Goal: Task Accomplishment & Management: Use online tool/utility

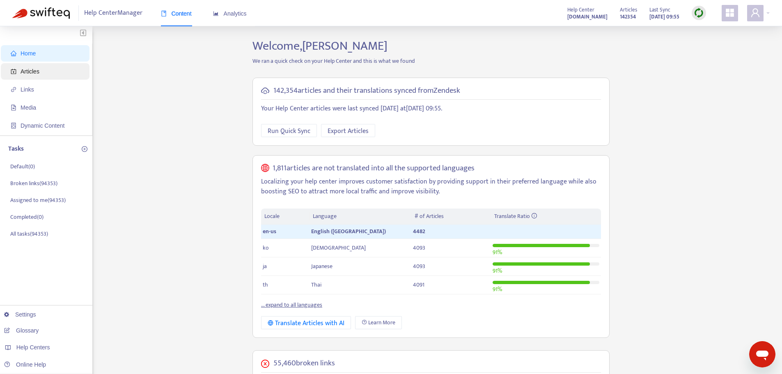
click at [33, 76] on span "Articles" at bounding box center [47, 71] width 72 height 16
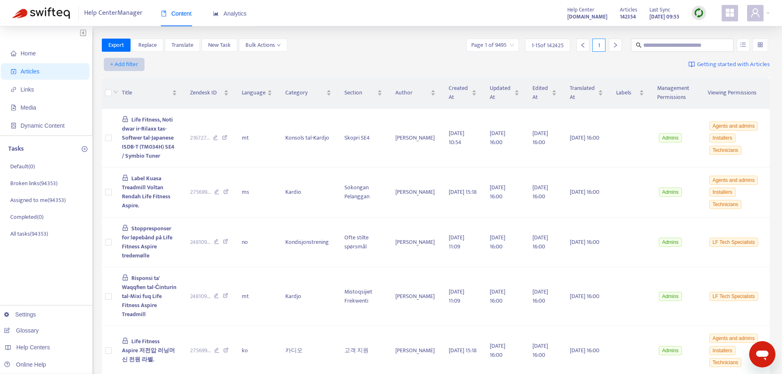
click at [125, 63] on span "+ Add filter" at bounding box center [124, 65] width 28 height 10
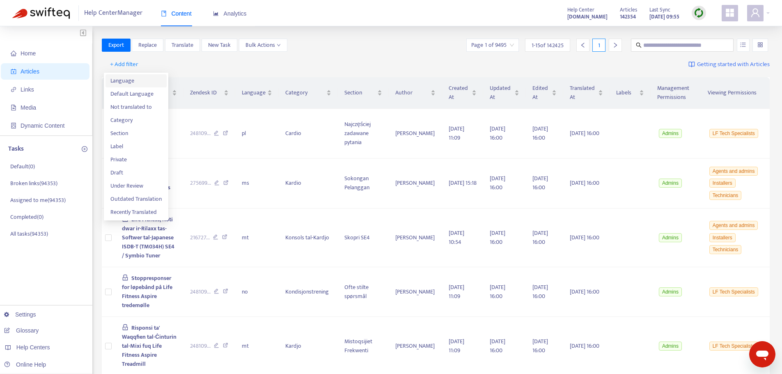
click at [124, 81] on span "Language" at bounding box center [135, 80] width 51 height 9
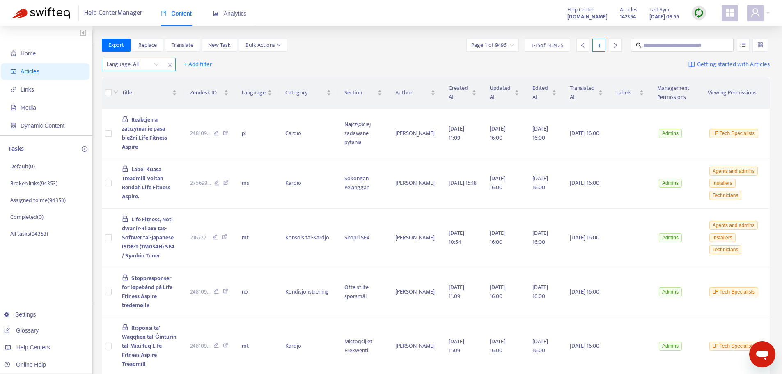
click at [154, 65] on div "Language: All" at bounding box center [132, 64] width 61 height 12
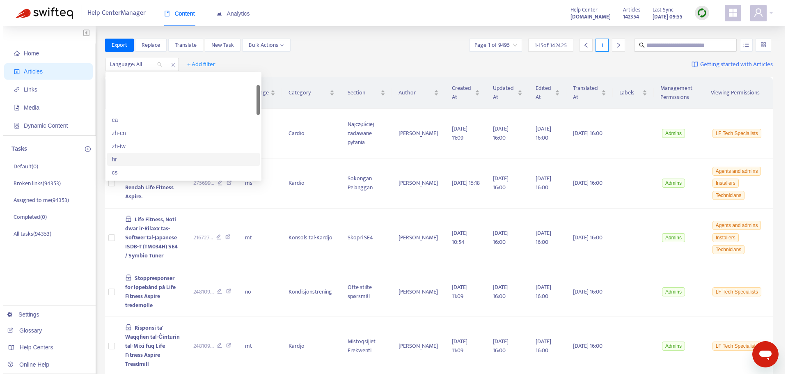
scroll to position [41, 0]
click at [123, 167] on div "en-us" at bounding box center [180, 170] width 143 height 9
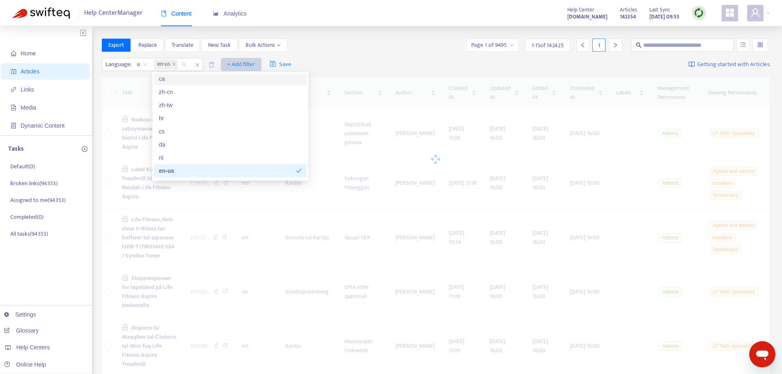
click at [246, 63] on span "+ Add filter" at bounding box center [241, 65] width 28 height 10
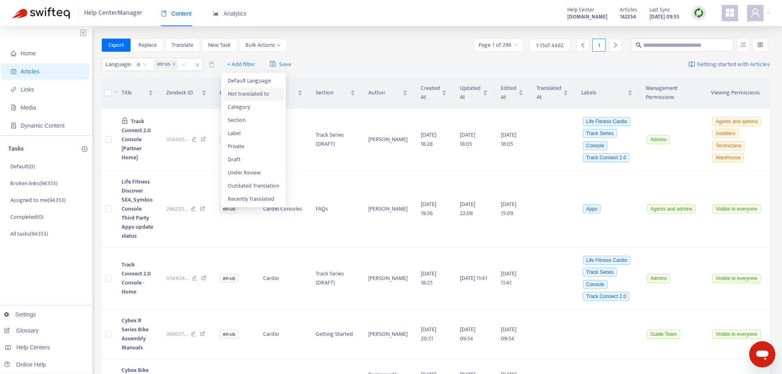
click at [249, 96] on span "Not translated to" at bounding box center [253, 93] width 51 height 9
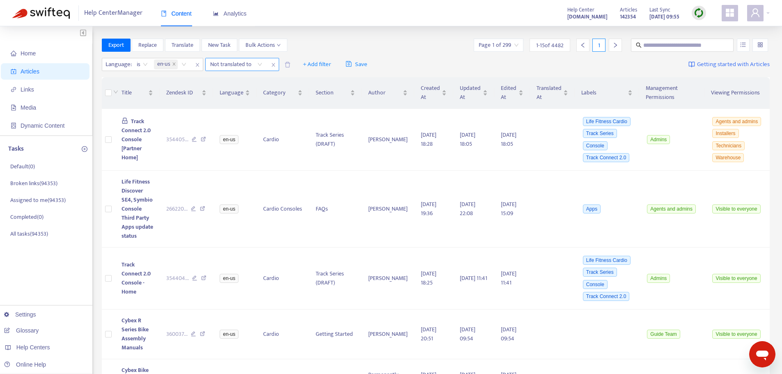
click at [260, 65] on div "Not translated to" at bounding box center [236, 64] width 61 height 12
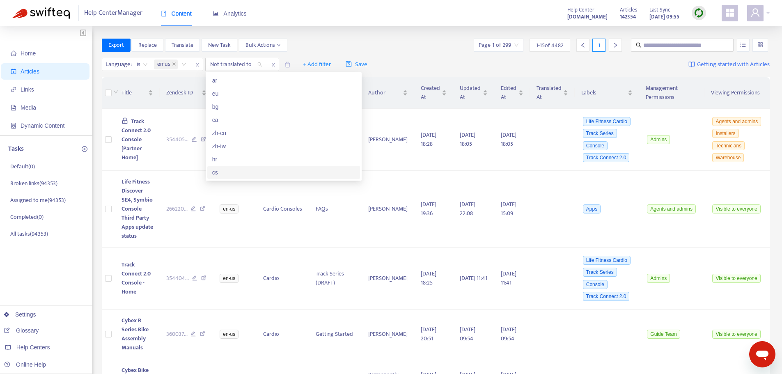
click at [234, 172] on div "cs" at bounding box center [283, 172] width 143 height 9
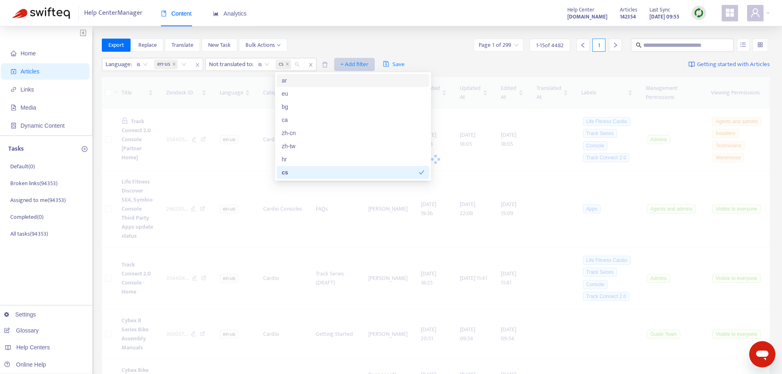
click at [363, 65] on span "+ Add filter" at bounding box center [354, 65] width 28 height 10
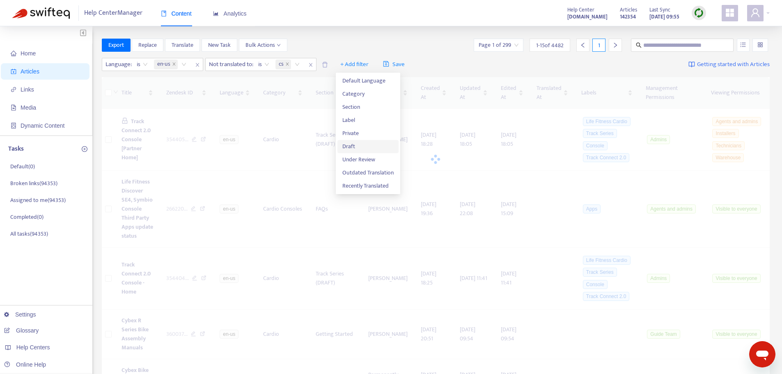
click at [355, 146] on span "Draft" at bounding box center [367, 146] width 51 height 9
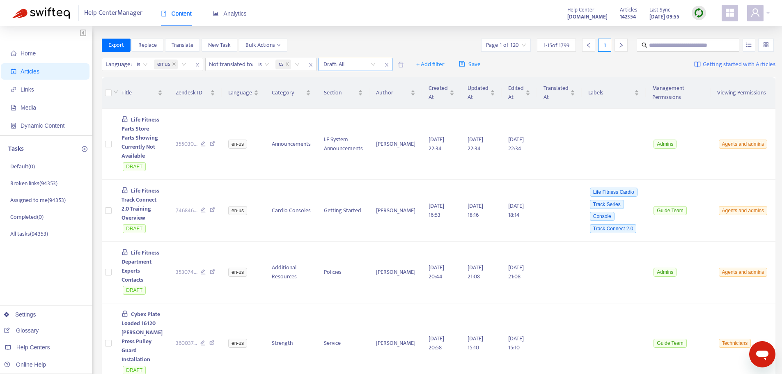
click at [373, 64] on input "search" at bounding box center [349, 64] width 52 height 12
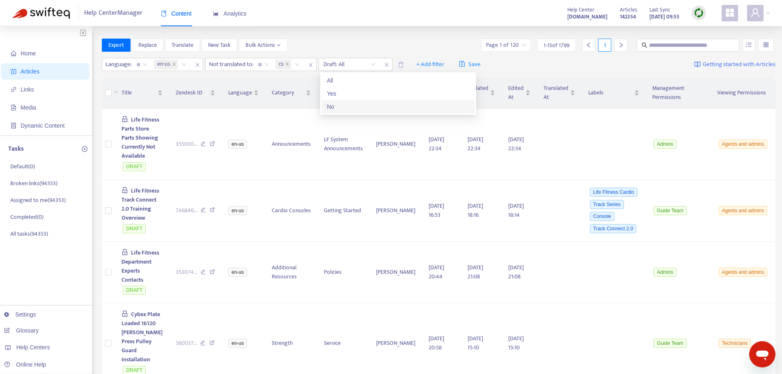
click at [338, 108] on div "No" at bounding box center [398, 106] width 143 height 9
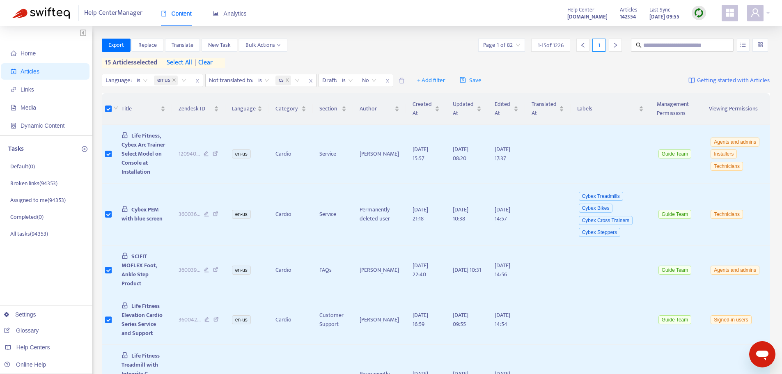
click at [619, 45] on div at bounding box center [615, 45] width 13 height 13
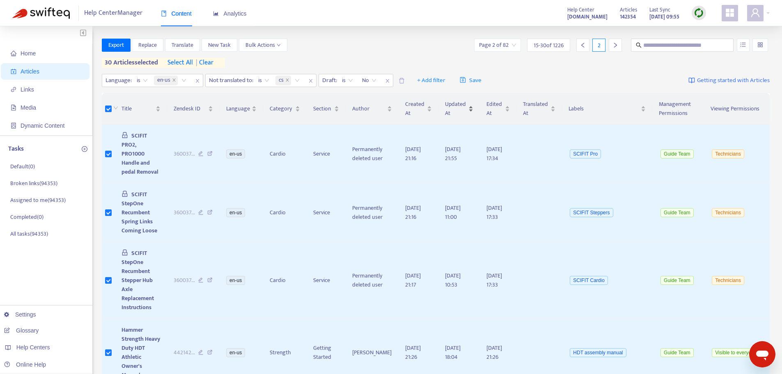
click at [616, 46] on icon "right" at bounding box center [615, 45] width 3 height 5
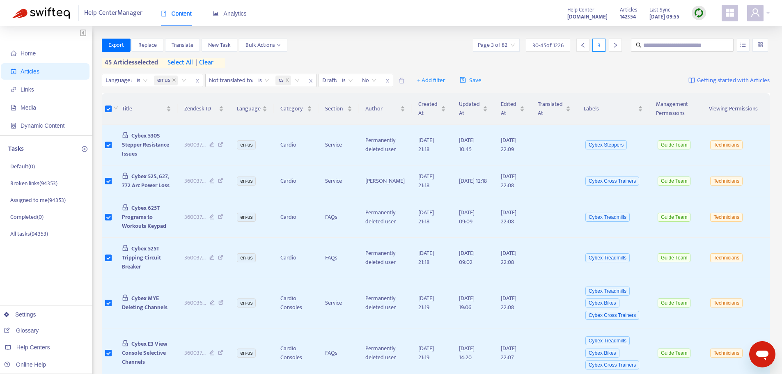
click at [611, 45] on div at bounding box center [615, 45] width 13 height 13
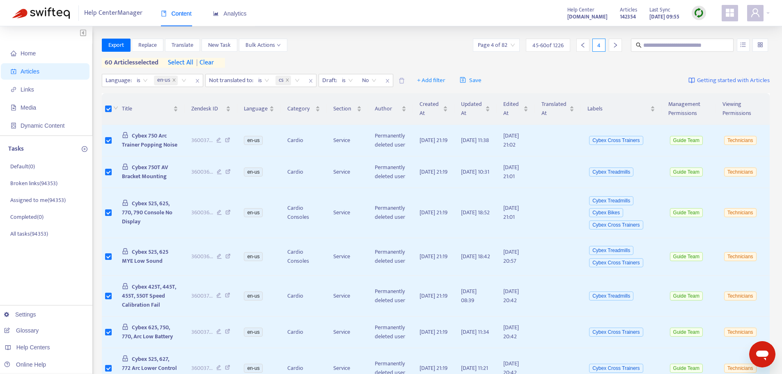
click at [615, 46] on icon "right" at bounding box center [615, 45] width 6 height 6
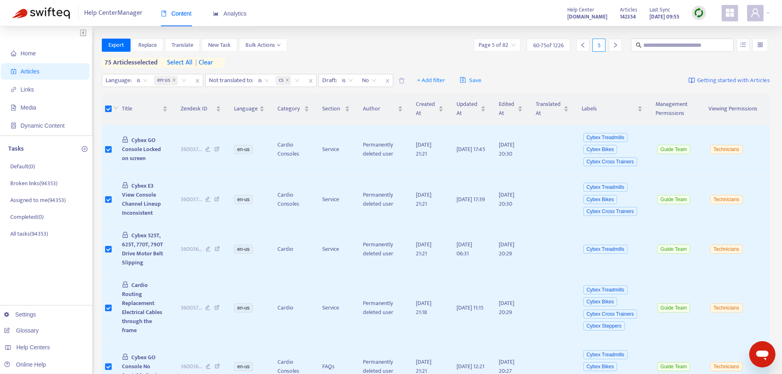
click at [620, 46] on div at bounding box center [615, 45] width 13 height 13
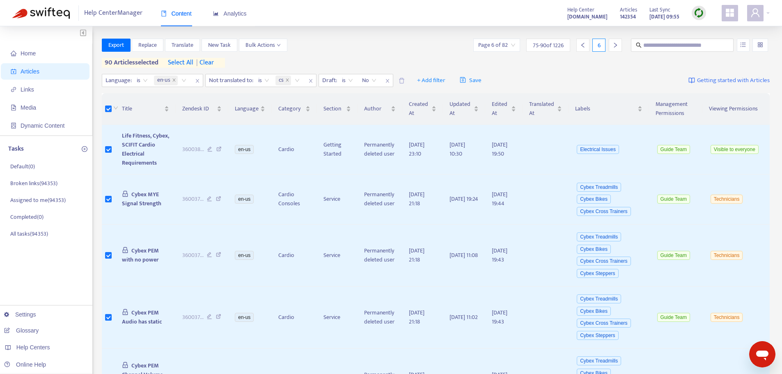
click at [614, 46] on icon "right" at bounding box center [615, 45] width 6 height 6
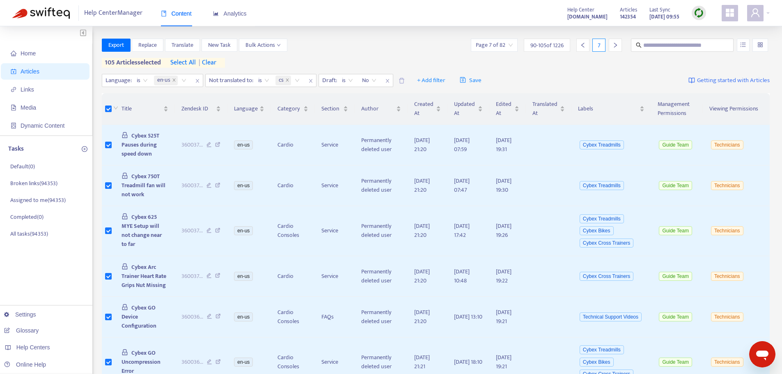
click at [610, 42] on div at bounding box center [615, 45] width 13 height 13
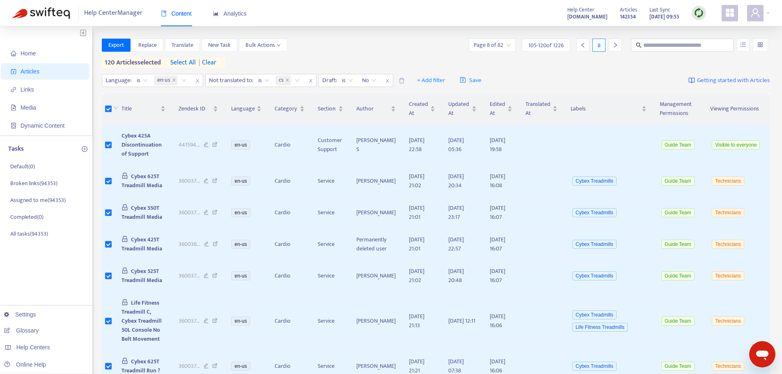
click at [614, 44] on icon "right" at bounding box center [615, 45] width 6 height 6
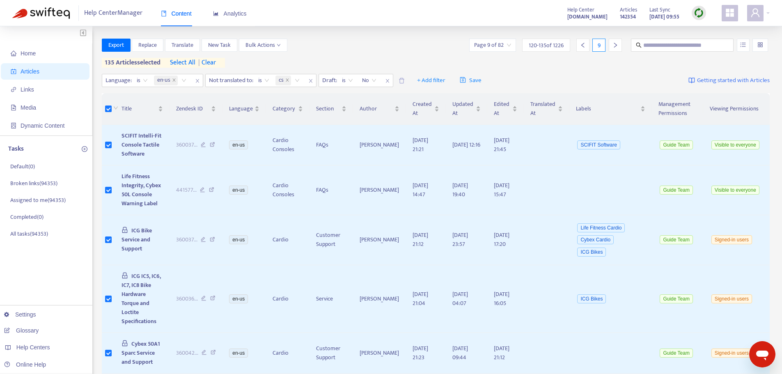
click at [611, 46] on div at bounding box center [615, 45] width 13 height 13
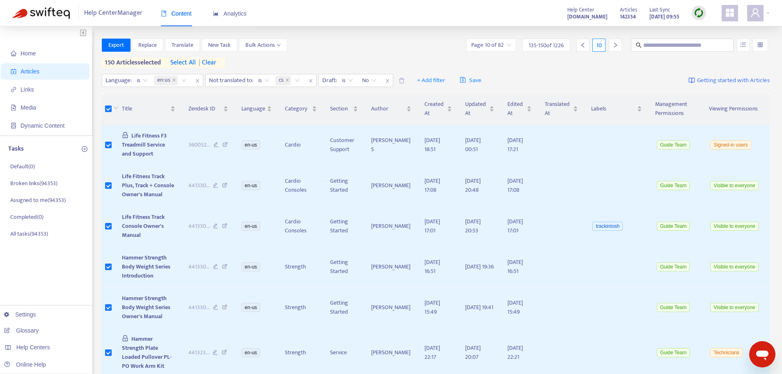
click at [612, 44] on icon "right" at bounding box center [615, 45] width 6 height 6
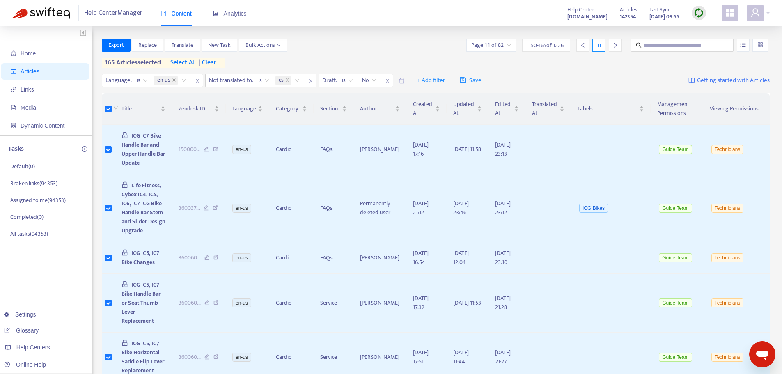
click at [614, 48] on div at bounding box center [615, 45] width 13 height 13
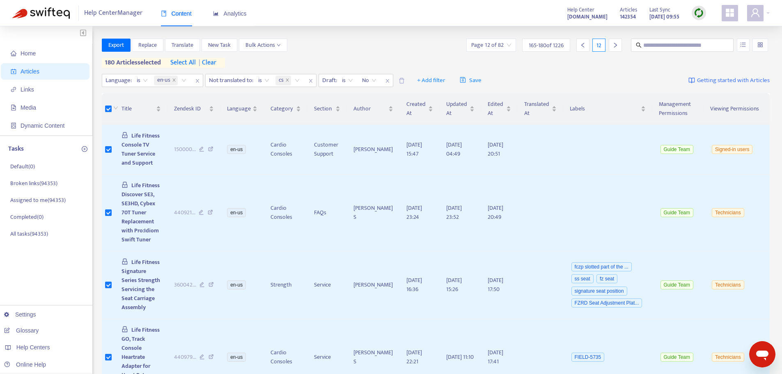
click at [617, 45] on icon "right" at bounding box center [615, 45] width 6 height 6
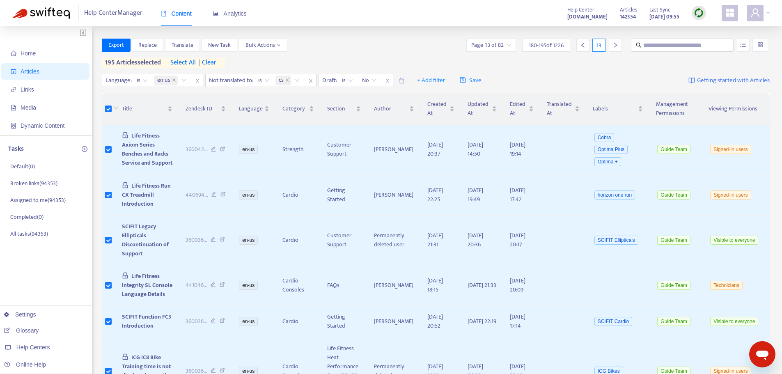
click at [611, 45] on div at bounding box center [615, 45] width 13 height 13
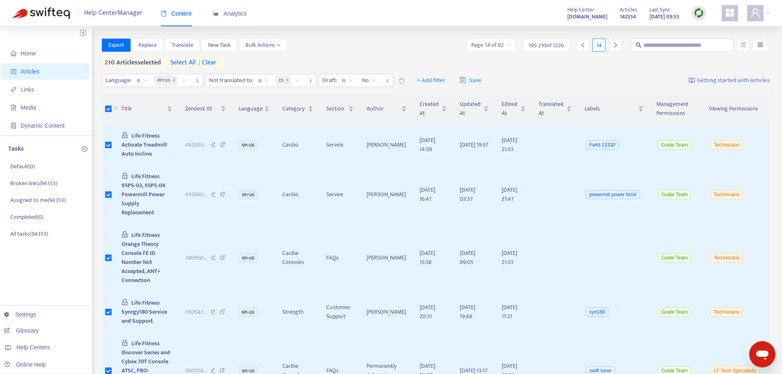
click at [616, 46] on icon "right" at bounding box center [615, 45] width 6 height 6
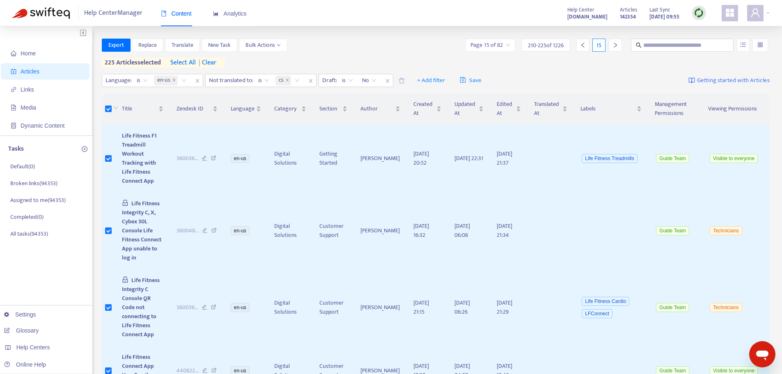
click at [615, 47] on icon "right" at bounding box center [615, 45] width 3 height 5
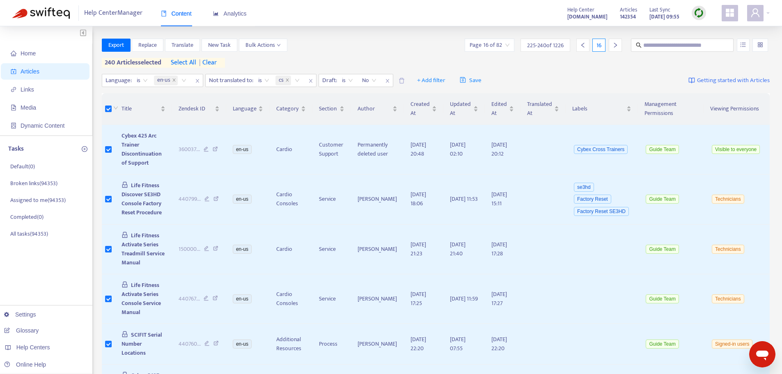
click at [612, 44] on div at bounding box center [615, 45] width 13 height 13
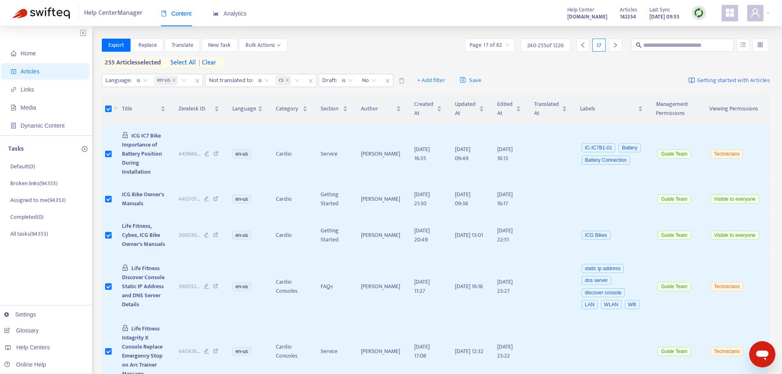
click at [616, 46] on icon "right" at bounding box center [615, 45] width 6 height 6
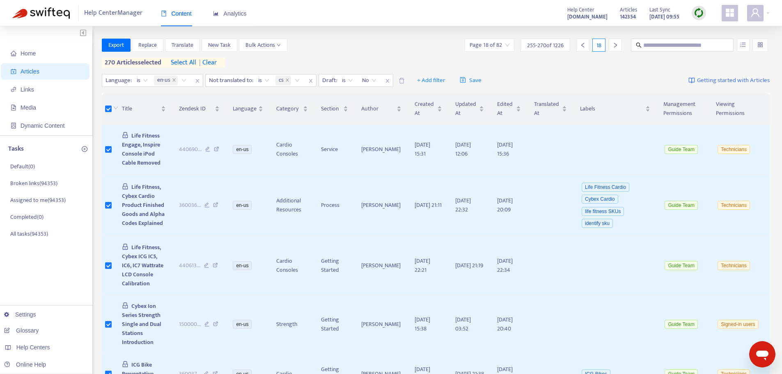
click at [610, 46] on div at bounding box center [615, 45] width 13 height 13
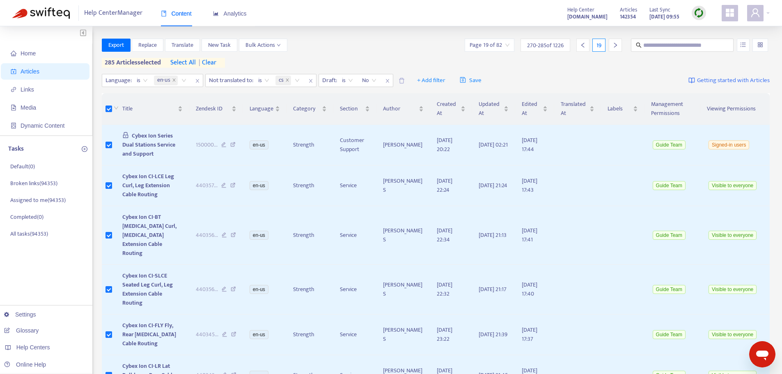
click at [616, 44] on icon "right" at bounding box center [615, 45] width 6 height 6
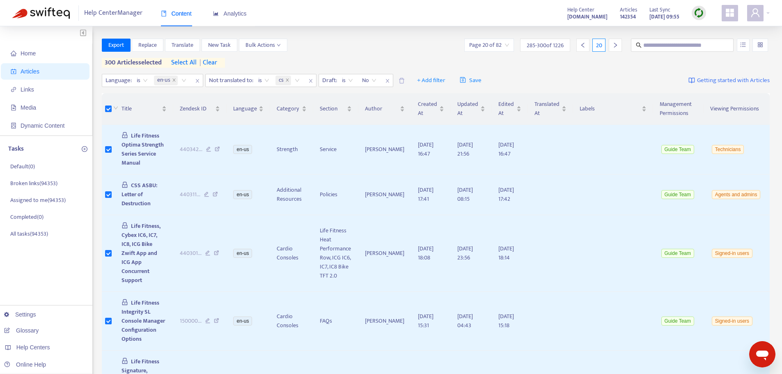
click at [614, 44] on icon "right" at bounding box center [615, 45] width 6 height 6
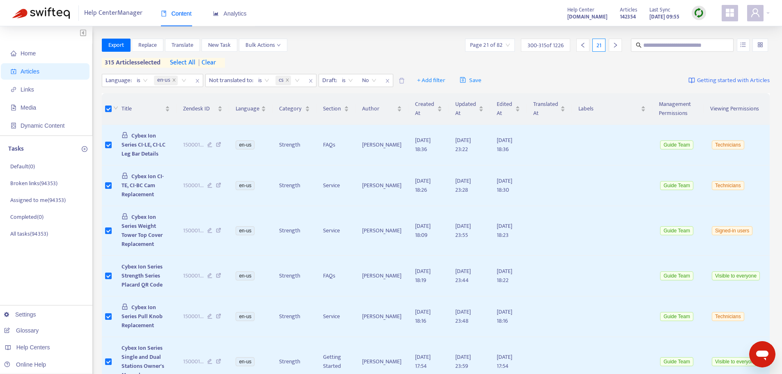
click at [616, 43] on icon "right" at bounding box center [615, 45] width 6 height 6
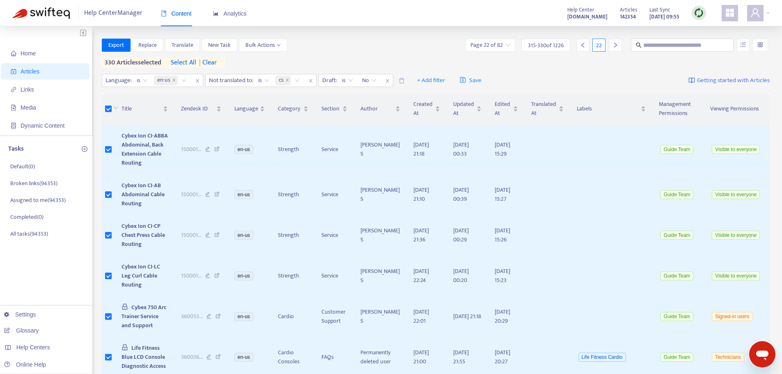
drag, startPoint x: 616, startPoint y: 44, endPoint x: 557, endPoint y: 57, distance: 59.7
click at [616, 45] on icon "right" at bounding box center [615, 45] width 3 height 5
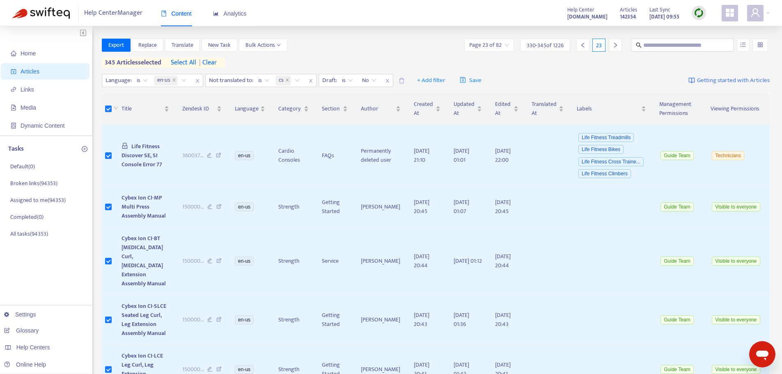
click at [612, 44] on icon "right" at bounding box center [615, 45] width 6 height 6
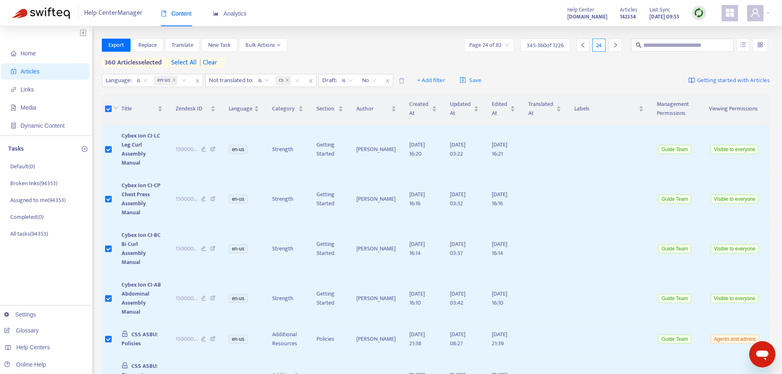
click at [612, 48] on div at bounding box center [615, 45] width 13 height 13
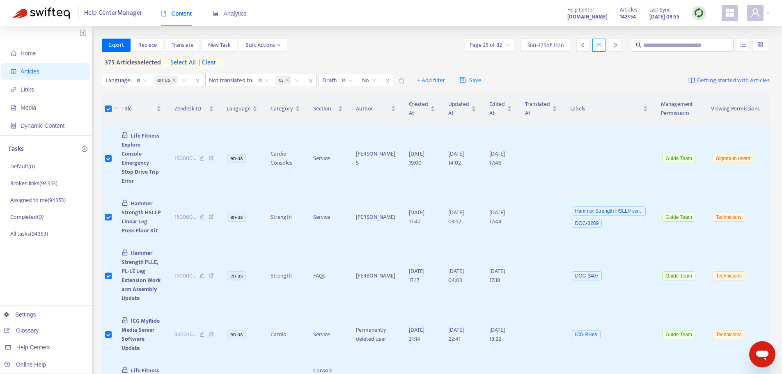
click at [614, 47] on icon "right" at bounding box center [615, 45] width 6 height 6
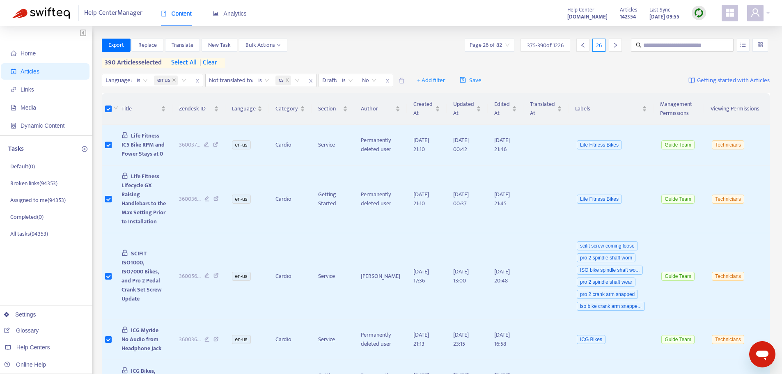
click at [616, 45] on icon "right" at bounding box center [615, 45] width 3 height 5
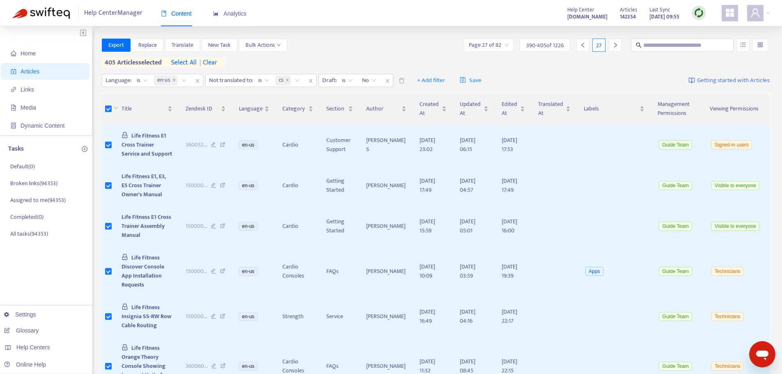
click at [615, 44] on icon "right" at bounding box center [615, 45] width 6 height 6
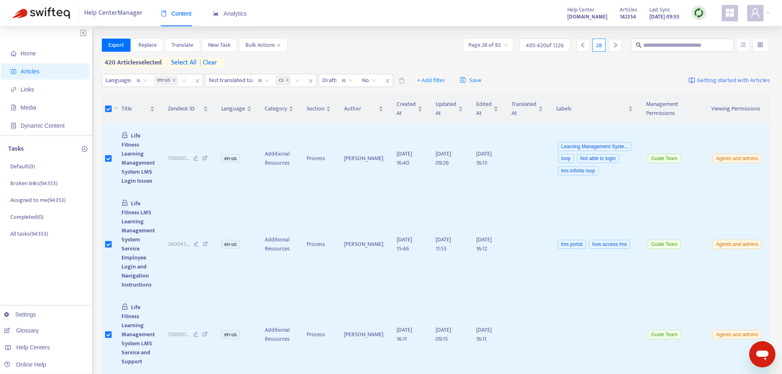
click at [613, 44] on icon "right" at bounding box center [615, 45] width 6 height 6
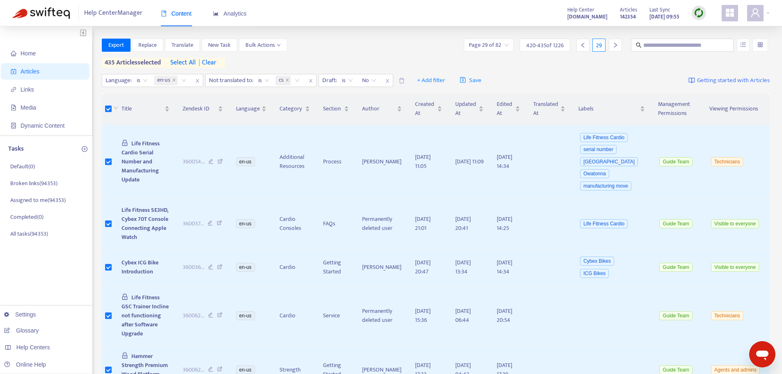
click at [616, 47] on icon "right" at bounding box center [615, 45] width 6 height 6
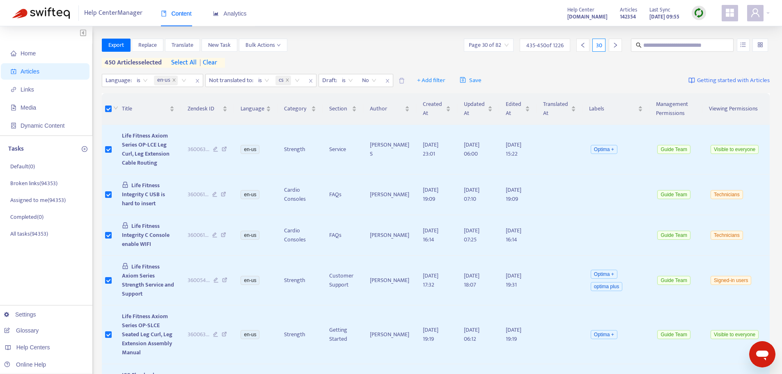
click at [613, 46] on icon "right" at bounding box center [615, 45] width 6 height 6
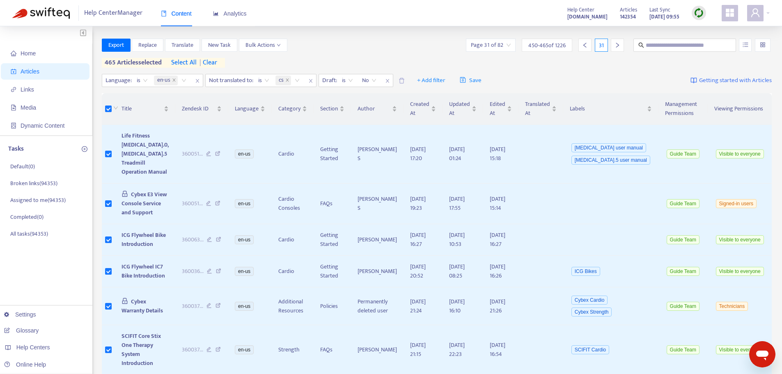
click at [616, 45] on icon "right" at bounding box center [617, 45] width 6 height 6
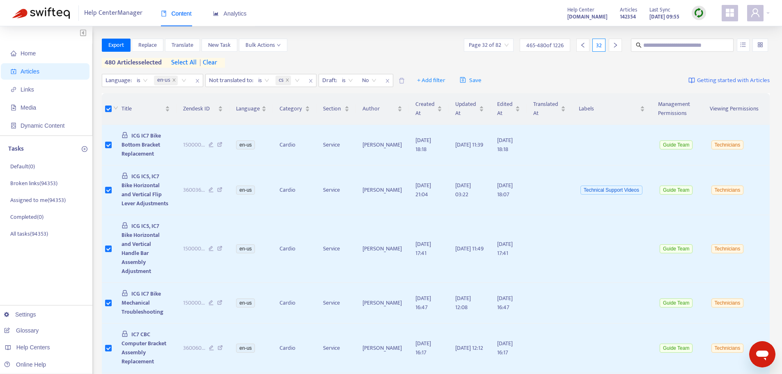
click at [613, 44] on icon "right" at bounding box center [615, 45] width 6 height 6
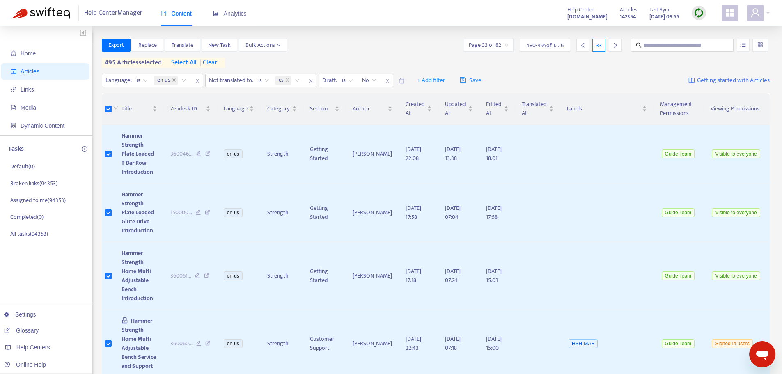
click at [614, 46] on icon "right" at bounding box center [615, 45] width 6 height 6
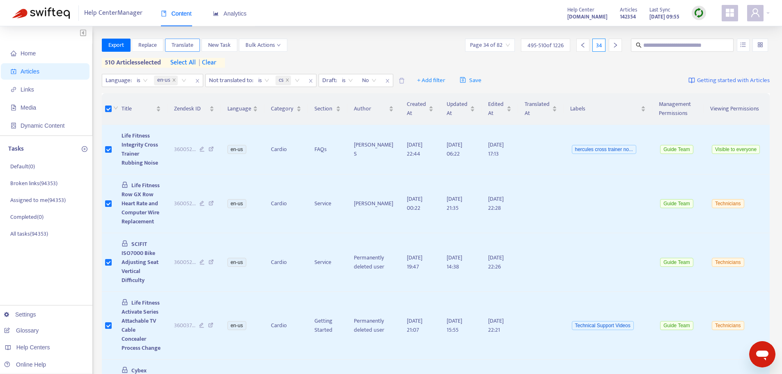
click at [177, 44] on span "Translate" at bounding box center [183, 45] width 22 height 9
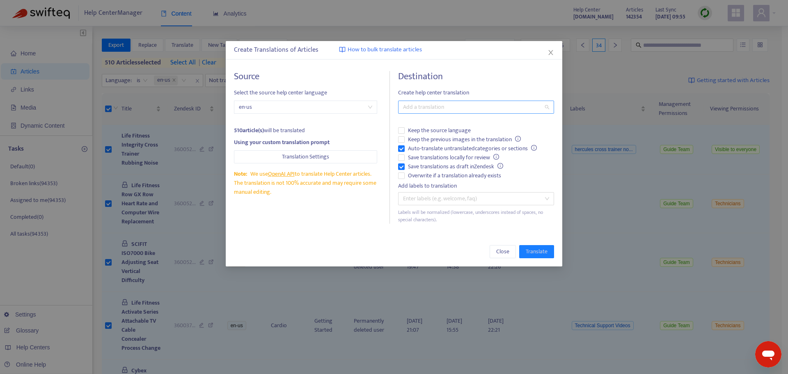
click at [419, 106] on div at bounding box center [472, 107] width 144 height 10
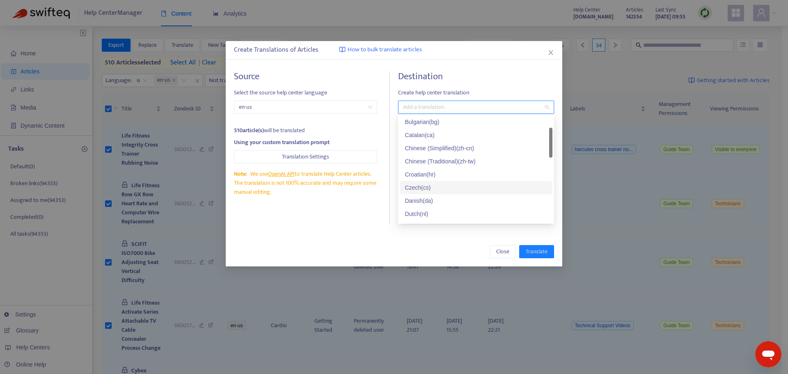
click at [423, 189] on div "Czech ( cs )" at bounding box center [476, 187] width 143 height 9
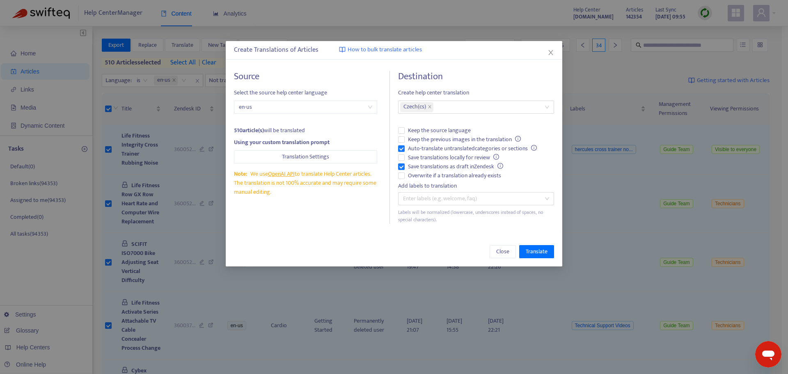
click at [377, 216] on div "Source Select the source help center language en-us 510 article(s) will be tran…" at bounding box center [312, 147] width 156 height 153
click at [541, 246] on button "Translate" at bounding box center [536, 251] width 35 height 13
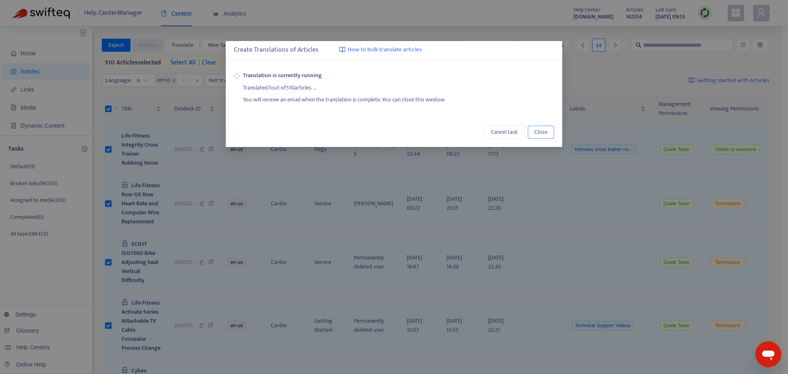
drag, startPoint x: 544, startPoint y: 135, endPoint x: 550, endPoint y: 137, distance: 5.9
click at [544, 135] on span "Close" at bounding box center [540, 132] width 13 height 9
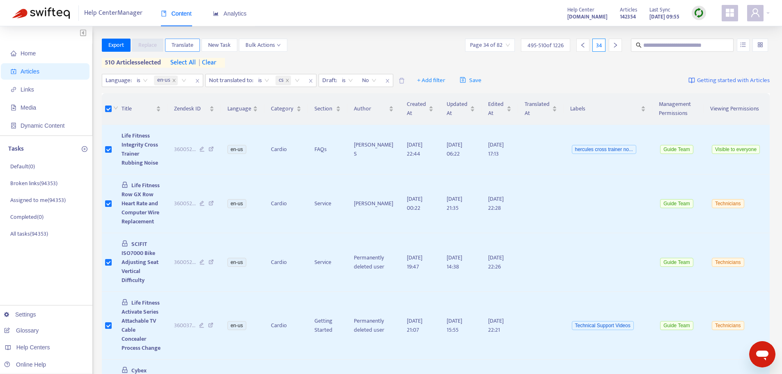
click at [190, 44] on span "Translate" at bounding box center [183, 45] width 22 height 9
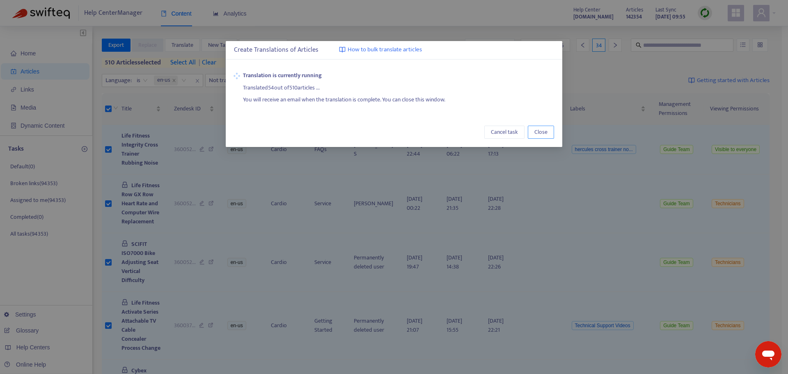
click at [544, 131] on span "Close" at bounding box center [540, 132] width 13 height 9
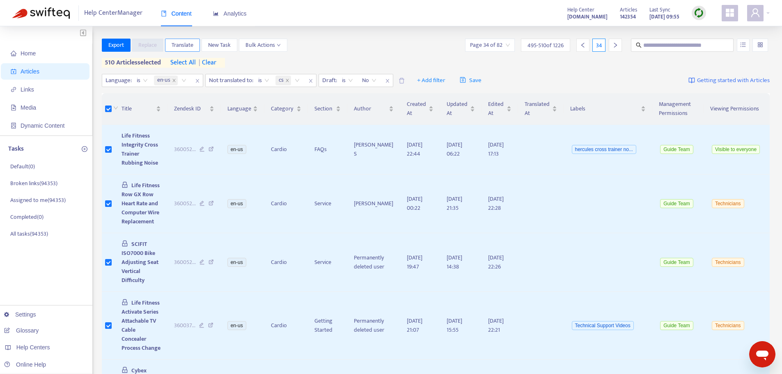
click at [181, 46] on span "Translate" at bounding box center [183, 45] width 22 height 9
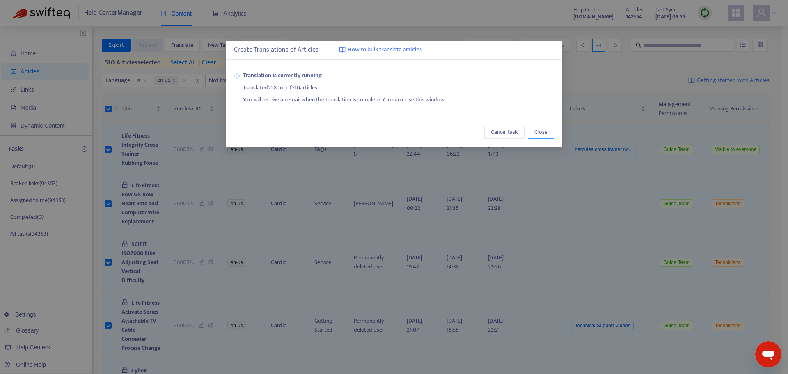
click at [542, 135] on span "Close" at bounding box center [540, 132] width 13 height 9
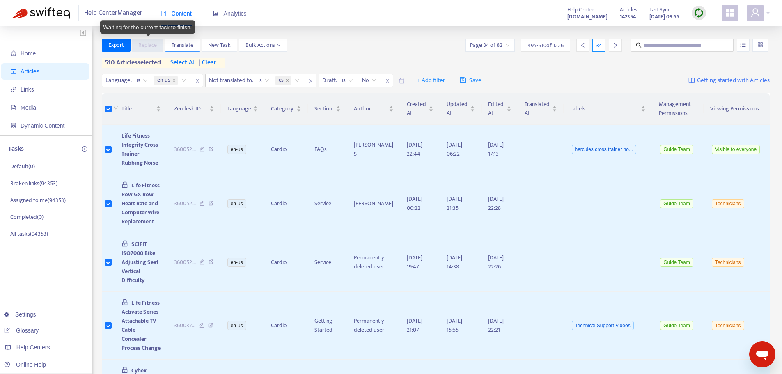
click at [186, 47] on span "Translate" at bounding box center [183, 45] width 22 height 9
